Goal: Navigation & Orientation: Find specific page/section

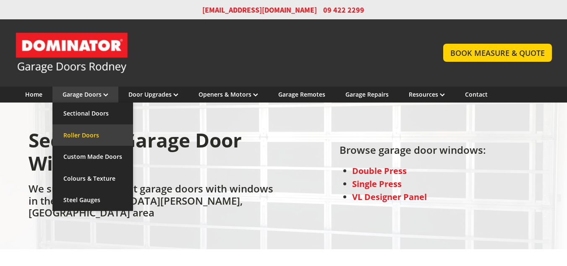
click at [87, 132] on link "Roller Doors" at bounding box center [92, 135] width 81 height 22
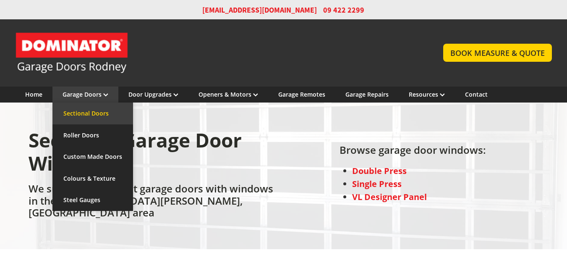
click at [99, 117] on link "Sectional Doors" at bounding box center [92, 113] width 81 height 22
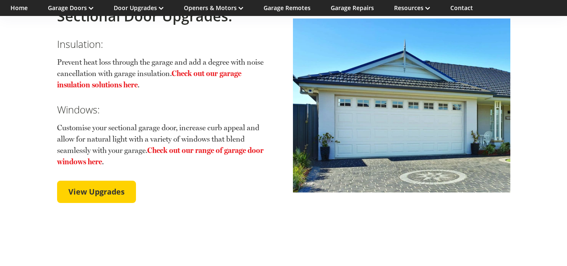
scroll to position [1594, 0]
